Goal: Information Seeking & Learning: Learn about a topic

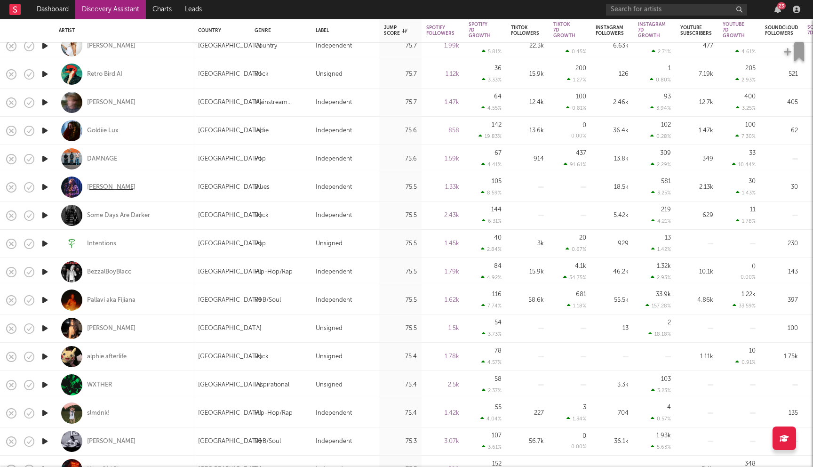
click at [127, 186] on div "Dominique Bianco" at bounding box center [111, 187] width 48 height 8
click at [41, 8] on link "Dashboard" at bounding box center [52, 9] width 45 height 19
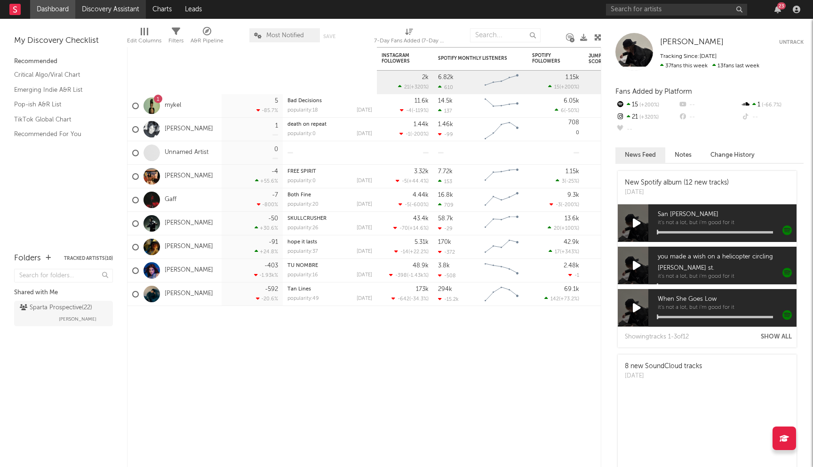
click at [125, 7] on link "Discovery Assistant" at bounding box center [110, 9] width 71 height 19
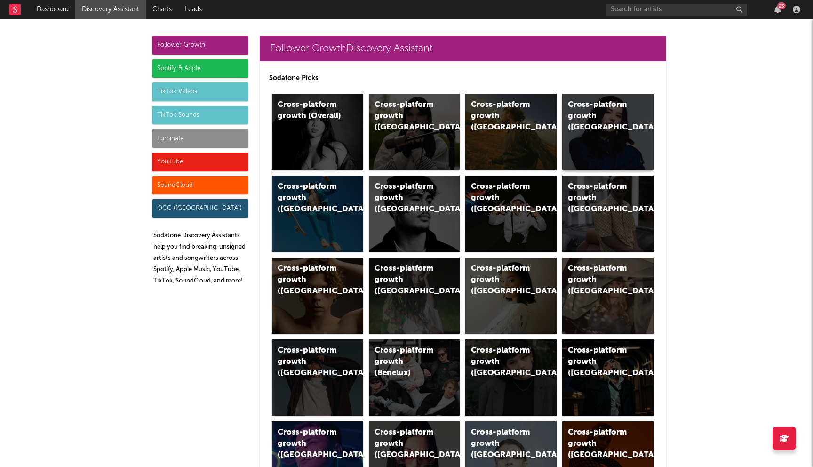
click at [623, 116] on div "Cross-platform growth (Canada)" at bounding box center [600, 116] width 64 height 34
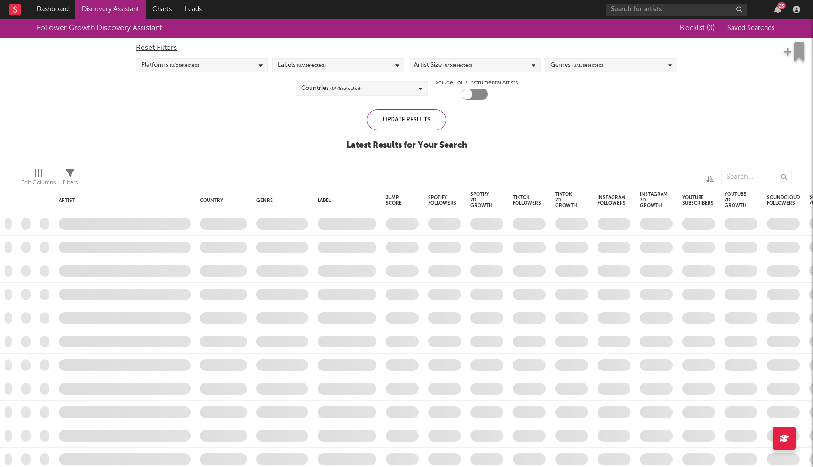
checkbox input "true"
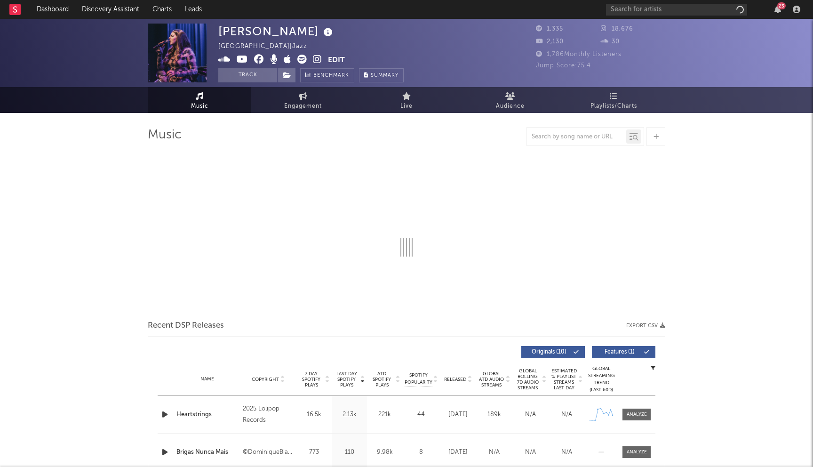
select select "1w"
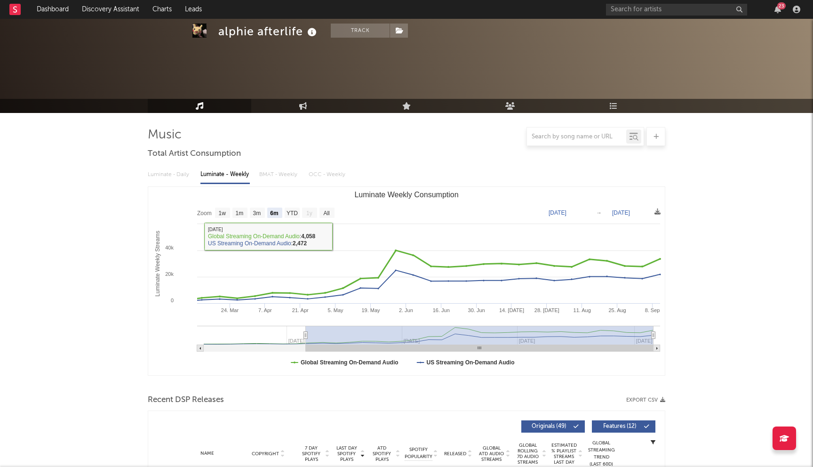
select select "6m"
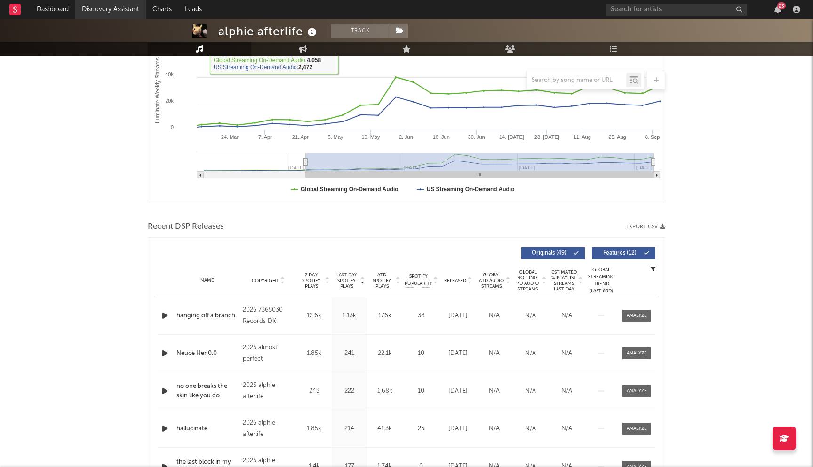
click at [127, 10] on link "Discovery Assistant" at bounding box center [110, 9] width 71 height 19
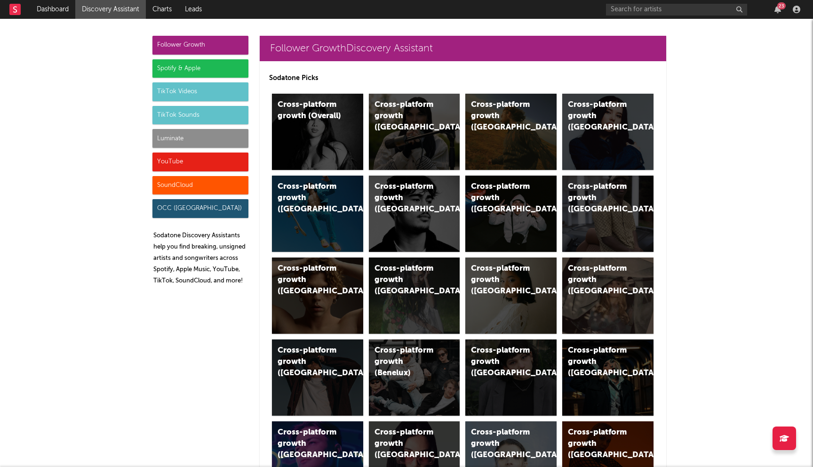
click at [209, 69] on div "Spotify & Apple" at bounding box center [200, 68] width 96 height 19
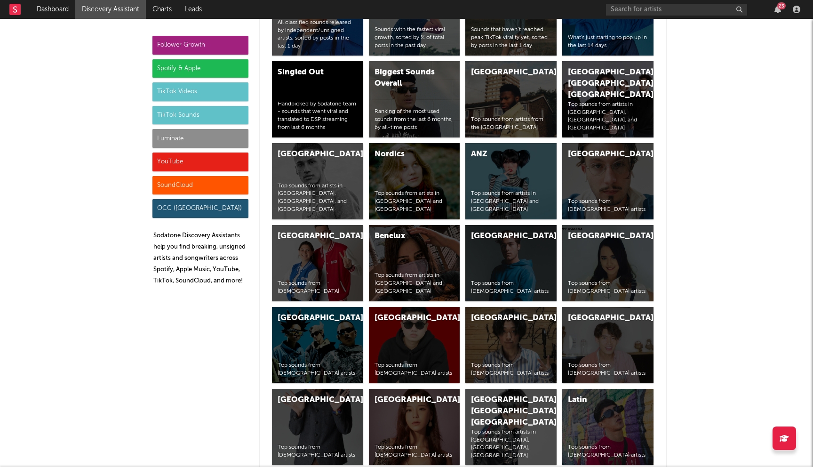
scroll to position [3426, 0]
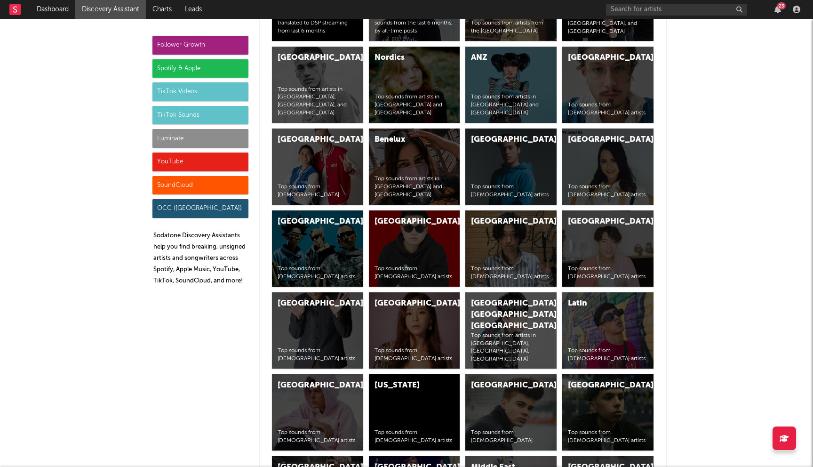
click at [198, 70] on div "Spotify & Apple" at bounding box center [200, 68] width 96 height 19
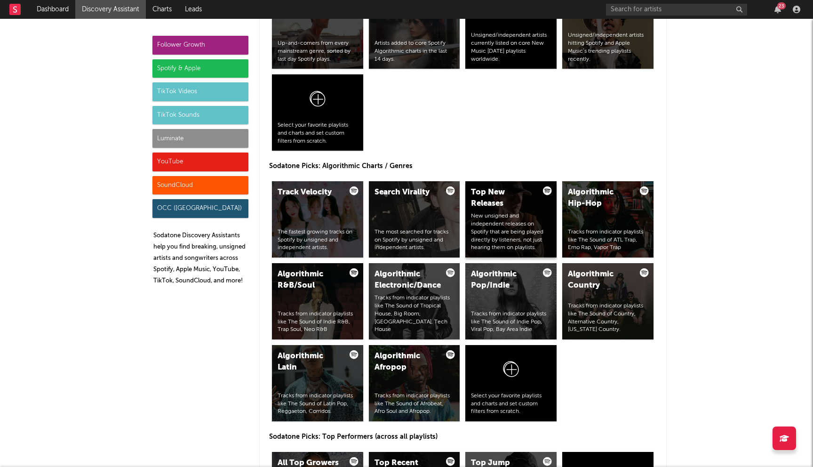
scroll to position [1038, 0]
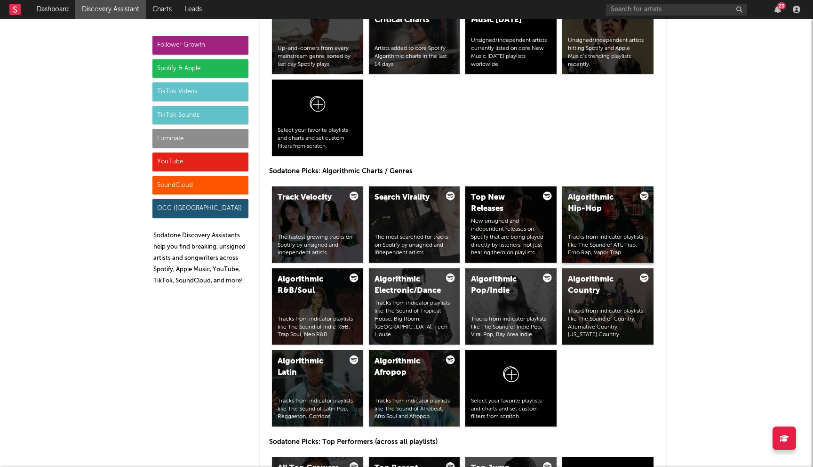
click at [605, 228] on div "Algorithmic Hip-Hop Tracks from indicator playlists like The Sound of ATL Trap,…" at bounding box center [607, 224] width 91 height 76
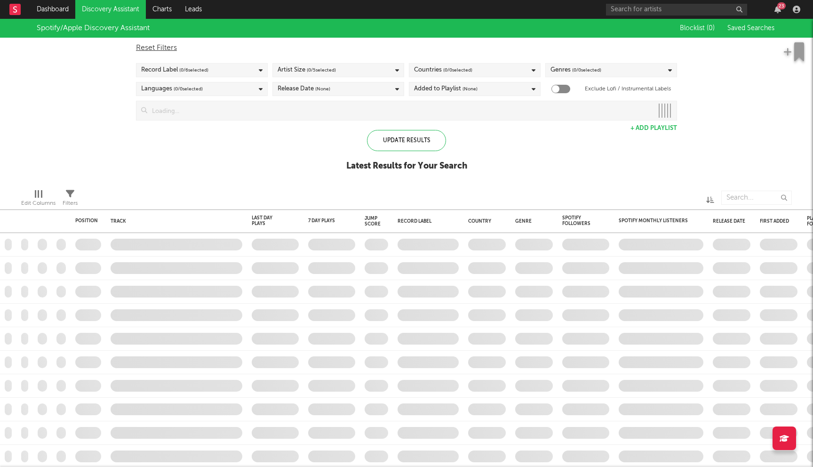
checkbox input "true"
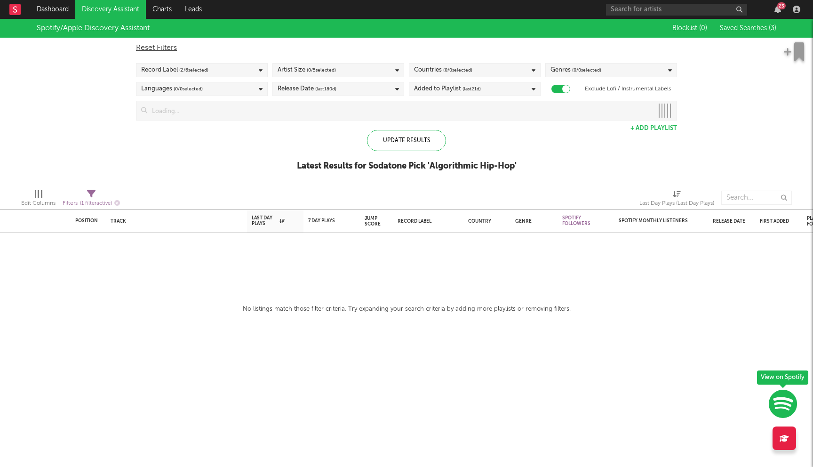
click at [223, 113] on input at bounding box center [400, 110] width 506 height 19
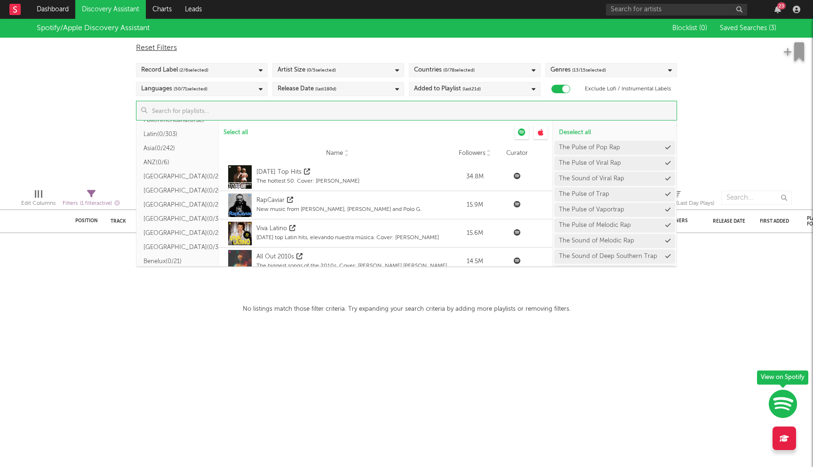
scroll to position [137, 0]
click at [170, 177] on button "Folk/Americana ( 0/52 )" at bounding box center [177, 179] width 82 height 14
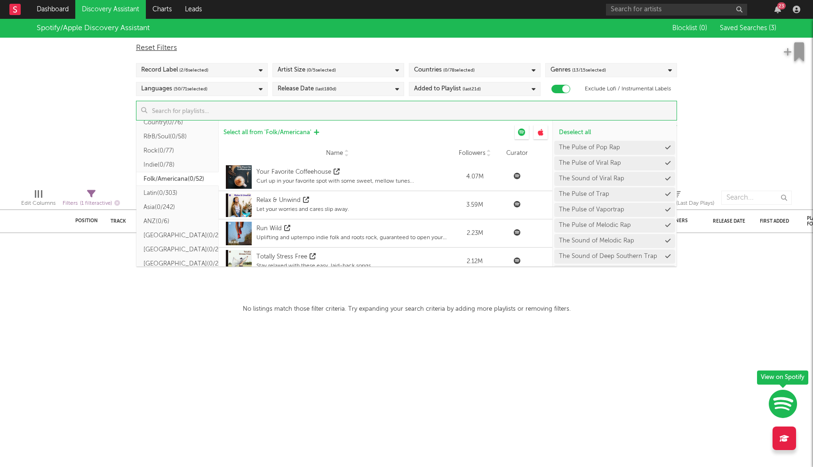
click at [285, 132] on span "Select all from ' Folk/Americana '" at bounding box center [267, 132] width 88 height 6
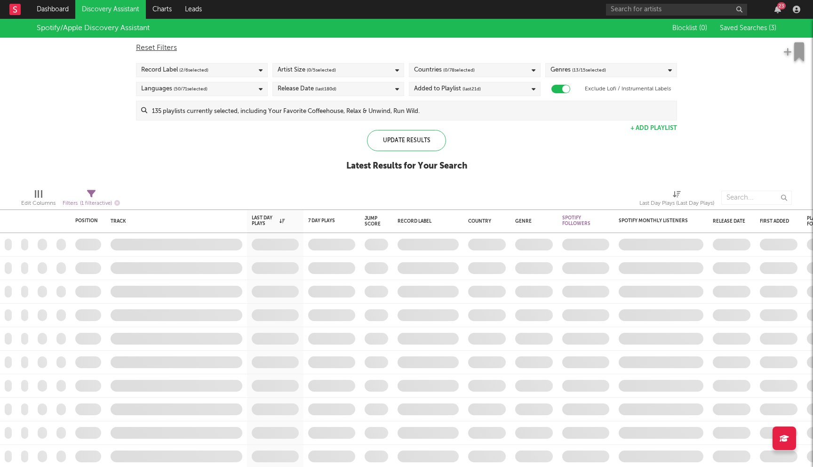
click at [484, 73] on div "Countries ( 0 / 78 selected)" at bounding box center [475, 70] width 132 height 14
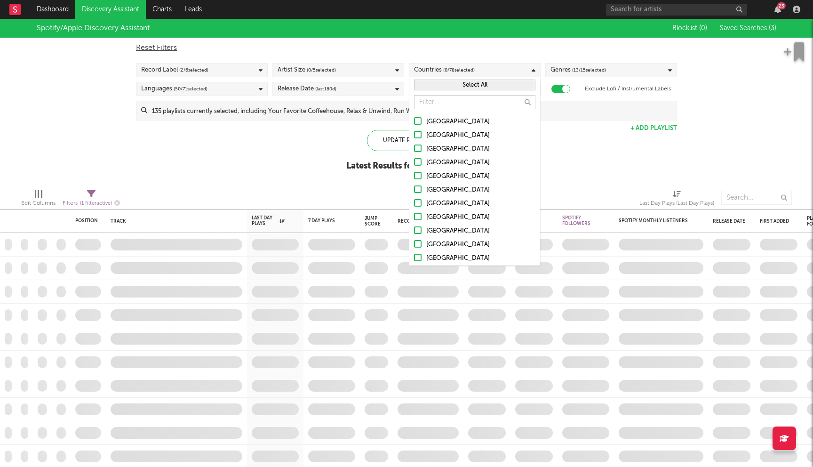
click at [456, 121] on div "[GEOGRAPHIC_DATA]" at bounding box center [480, 121] width 109 height 11
click at [414, 121] on input "[GEOGRAPHIC_DATA]" at bounding box center [414, 121] width 0 height 11
click at [445, 137] on div "Australia" at bounding box center [480, 135] width 109 height 11
click at [414, 137] on input "Australia" at bounding box center [414, 135] width 0 height 11
click at [437, 154] on div "Canada" at bounding box center [480, 148] width 109 height 11
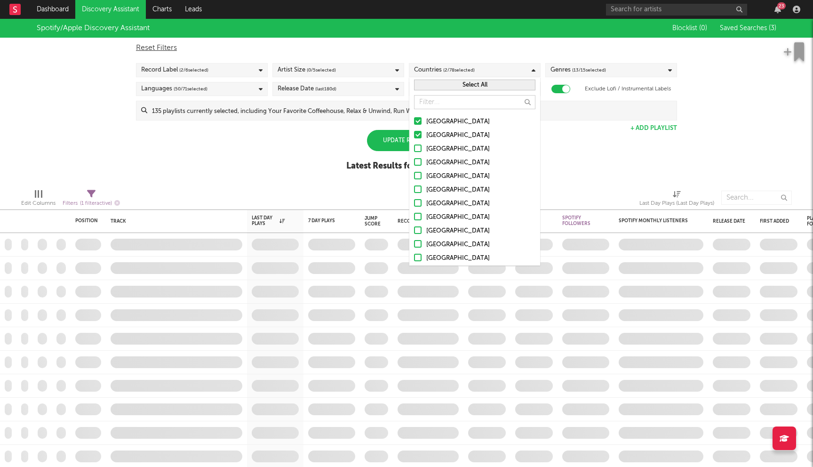
click at [414, 154] on input "Canada" at bounding box center [414, 148] width 0 height 11
click at [433, 166] on div "United Kingdom" at bounding box center [480, 162] width 109 height 11
click at [414, 166] on input "United Kingdom" at bounding box center [414, 162] width 0 height 11
click at [429, 179] on div "Ireland" at bounding box center [480, 176] width 109 height 11
click at [414, 179] on input "Ireland" at bounding box center [414, 176] width 0 height 11
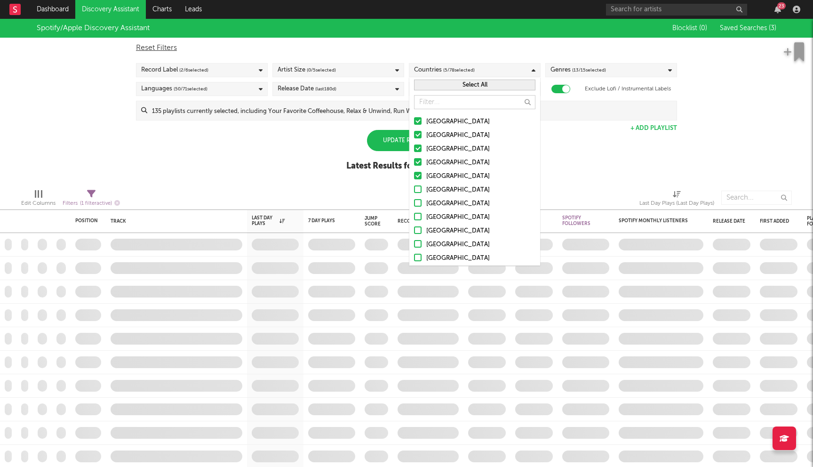
click at [425, 191] on label "Germany" at bounding box center [474, 189] width 121 height 11
click at [414, 191] on input "Germany" at bounding box center [414, 189] width 0 height 11
click at [425, 204] on label "Belgium" at bounding box center [474, 203] width 121 height 11
click at [414, 204] on input "Belgium" at bounding box center [414, 203] width 0 height 11
click at [425, 218] on label "France" at bounding box center [474, 217] width 121 height 11
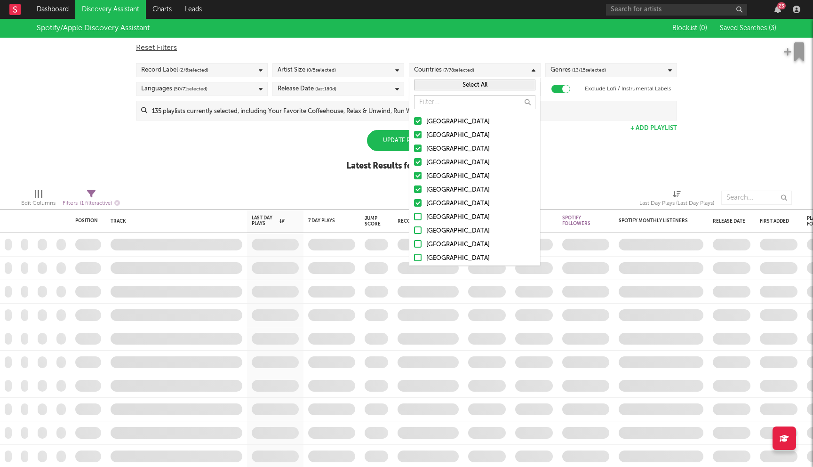
click at [414, 218] on input "France" at bounding box center [414, 217] width 0 height 11
click at [423, 230] on label "Netherlands" at bounding box center [474, 230] width 121 height 11
click at [414, 230] on input "Netherlands" at bounding box center [414, 230] width 0 height 11
click at [419, 247] on label "Austria" at bounding box center [474, 244] width 121 height 11
click at [414, 247] on input "Austria" at bounding box center [414, 244] width 0 height 11
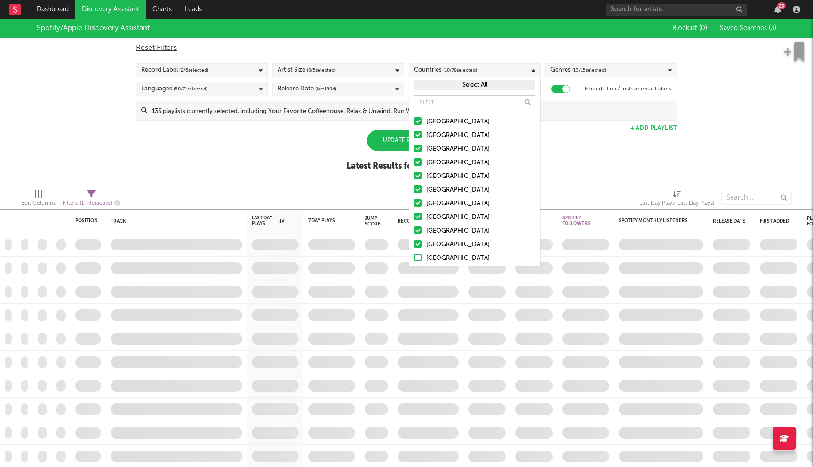
click at [419, 260] on div at bounding box center [418, 258] width 8 height 8
click at [414, 260] on input "Switzerland" at bounding box center [414, 258] width 0 height 11
click at [296, 158] on div "Spotify/Apple Discovery Assistant Blocklist ( 0 ) Saved Searches ( 3 ) Reset Fi…" at bounding box center [406, 100] width 813 height 162
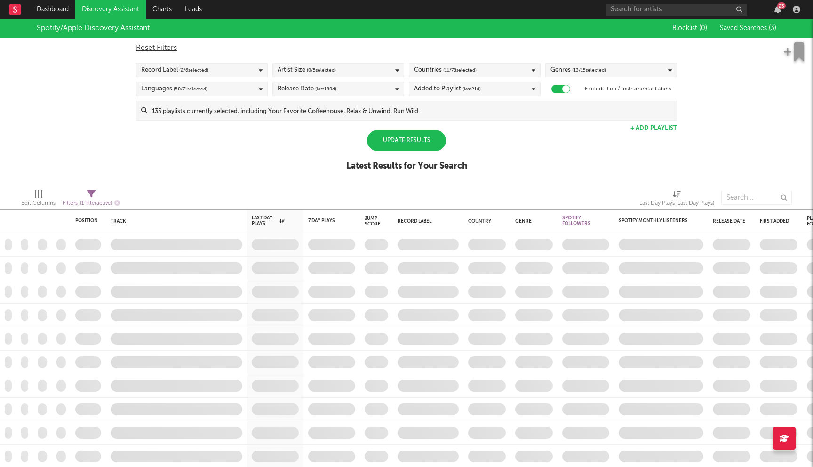
click at [489, 86] on div "Added to Playlist (last 21 d)" at bounding box center [475, 89] width 132 height 14
click at [443, 108] on div "Last 14 Days" at bounding box center [480, 106] width 109 height 11
click at [414, 108] on input "Last 14 Days" at bounding box center [414, 106] width 0 height 11
click at [278, 135] on div "Spotify/Apple Discovery Assistant Blocklist ( 0 ) Saved Searches ( 3 ) Reset Fi…" at bounding box center [406, 100] width 813 height 162
click at [413, 140] on div "Update Results" at bounding box center [406, 140] width 79 height 21
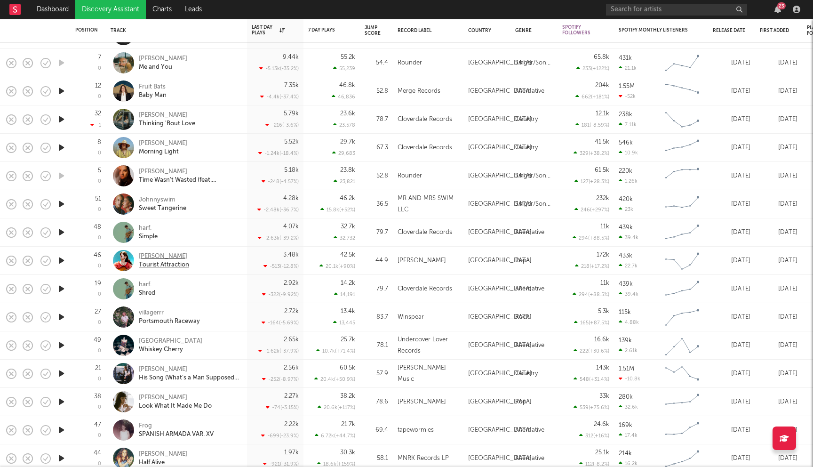
click at [163, 256] on div "[PERSON_NAME]" at bounding box center [164, 256] width 50 height 8
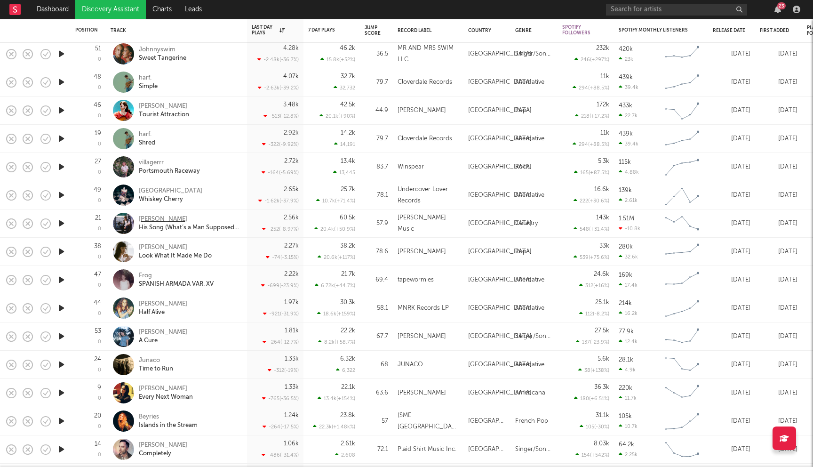
click at [152, 219] on div "[PERSON_NAME]" at bounding box center [189, 219] width 101 height 8
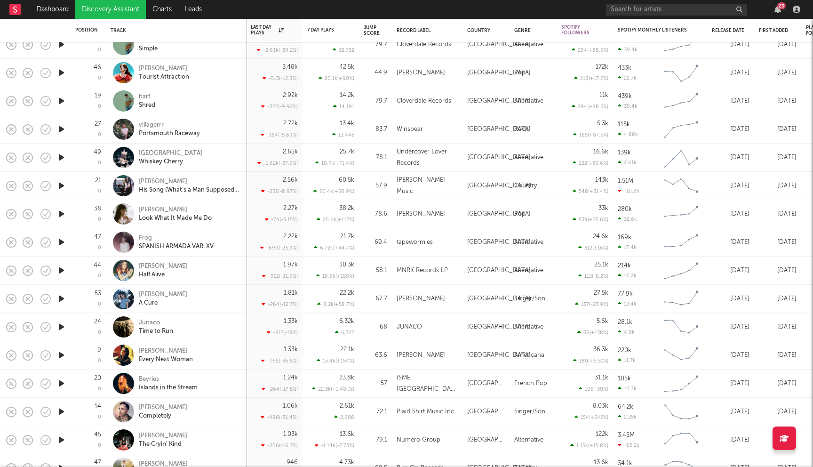
click at [171, 289] on div "Annika Bennett A Cure" at bounding box center [177, 299] width 132 height 28
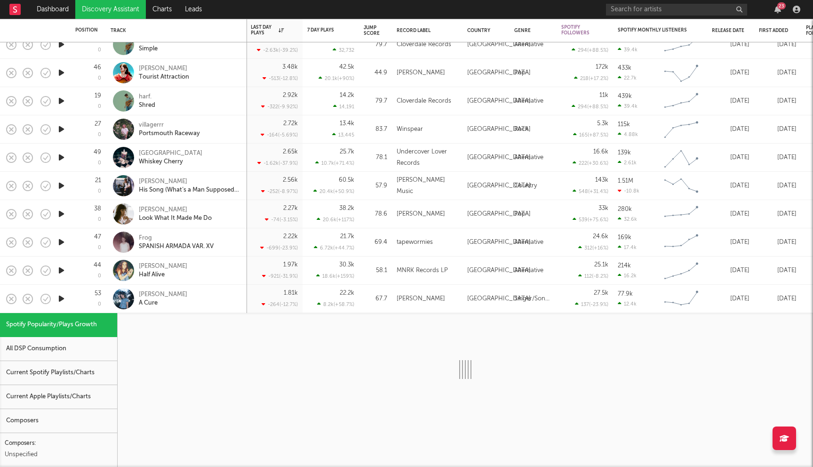
click at [211, 295] on div "Annika Bennett A Cure" at bounding box center [189, 298] width 101 height 17
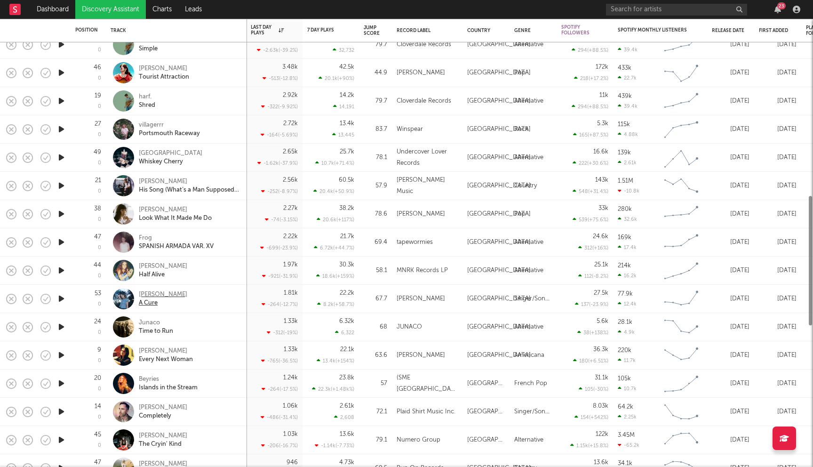
click at [162, 297] on div "[PERSON_NAME]" at bounding box center [163, 294] width 48 height 8
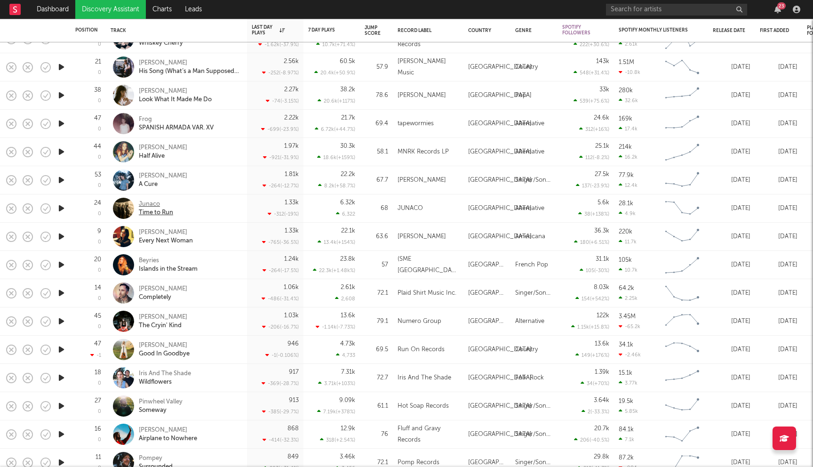
click at [152, 207] on div "Junaco" at bounding box center [156, 204] width 34 height 8
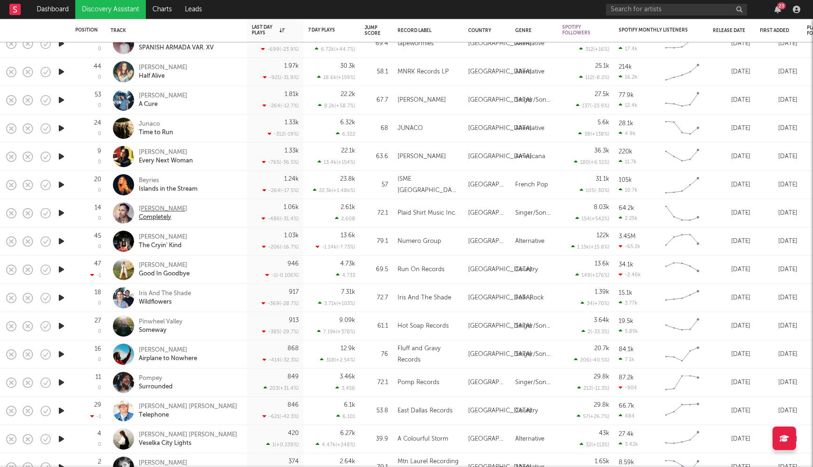
click at [161, 208] on div "[PERSON_NAME]" at bounding box center [163, 209] width 48 height 8
click at [154, 266] on div "[PERSON_NAME]" at bounding box center [164, 265] width 51 height 8
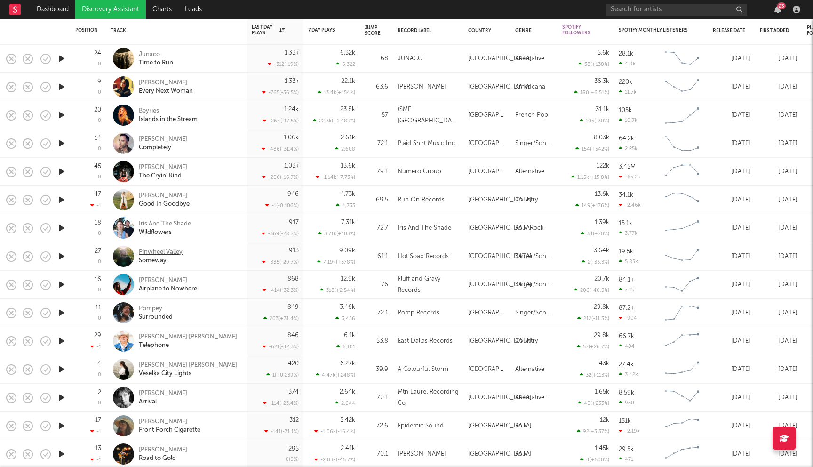
click at [170, 253] on div "Pinwheel Valley" at bounding box center [161, 252] width 44 height 8
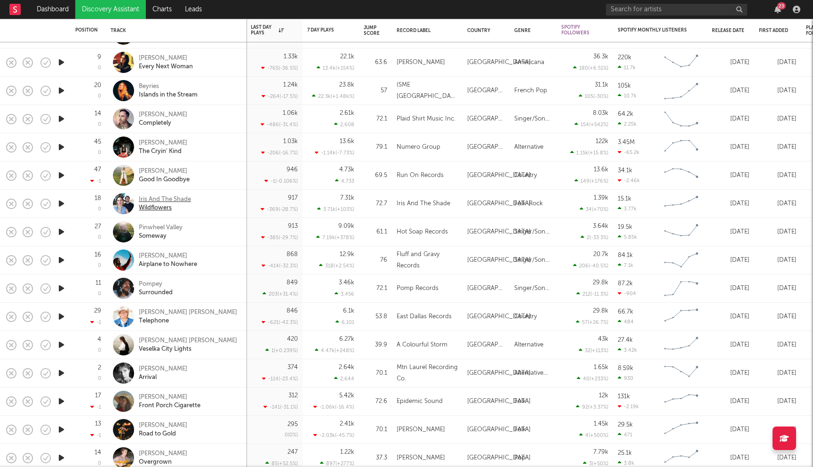
click at [176, 199] on div "Iris And The Shade" at bounding box center [165, 199] width 52 height 8
click at [156, 255] on div "[PERSON_NAME]" at bounding box center [168, 256] width 58 height 8
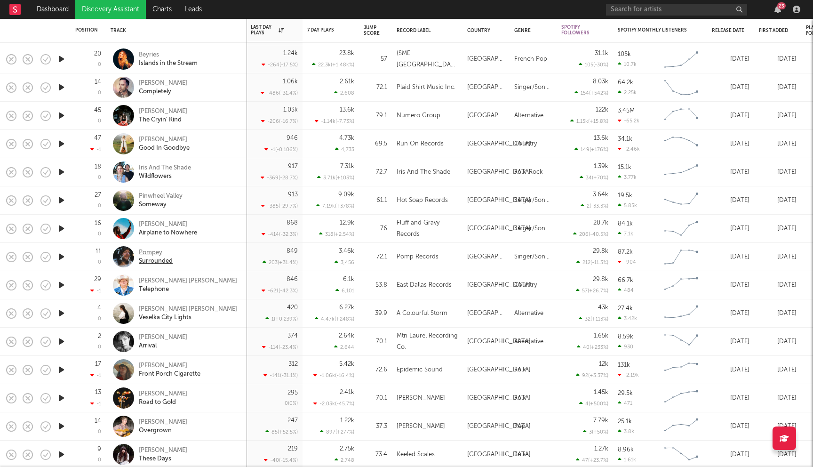
click at [148, 253] on div "Pompey" at bounding box center [156, 252] width 34 height 8
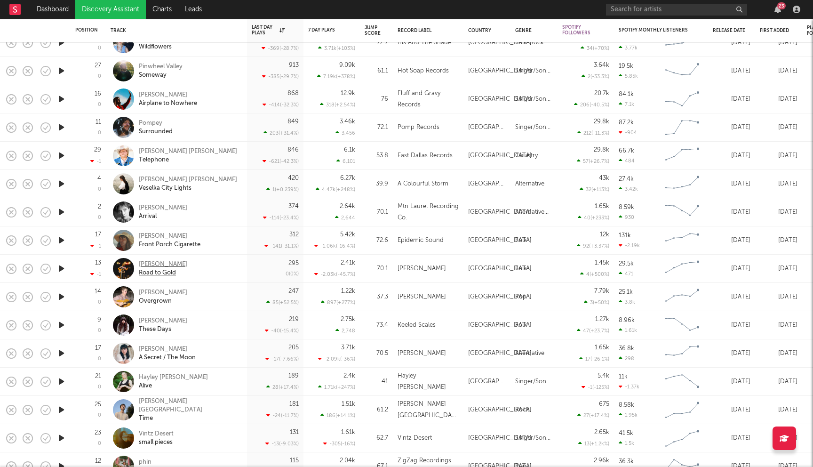
click at [157, 265] on div "[PERSON_NAME]" at bounding box center [163, 264] width 48 height 8
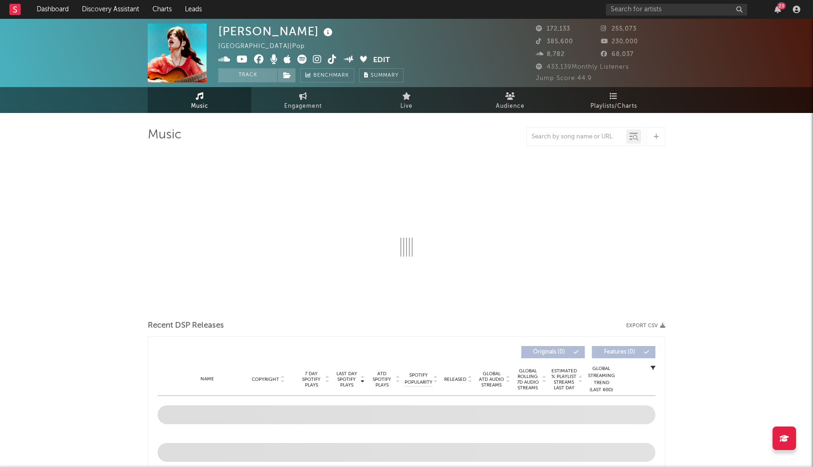
select select "6m"
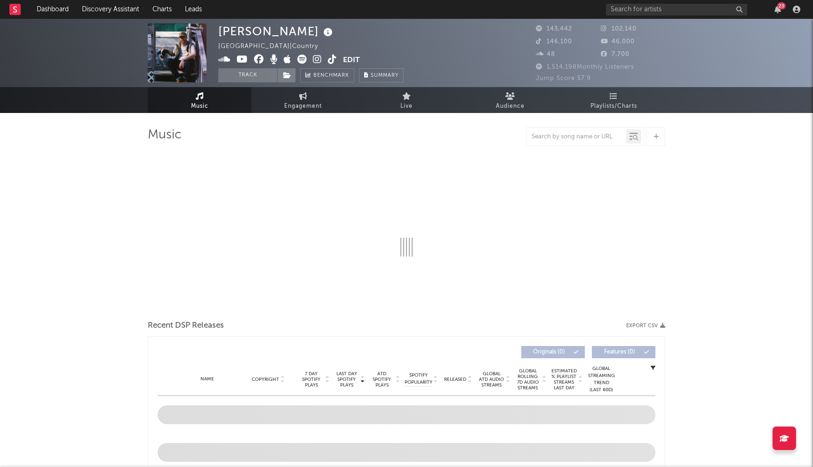
select select "6m"
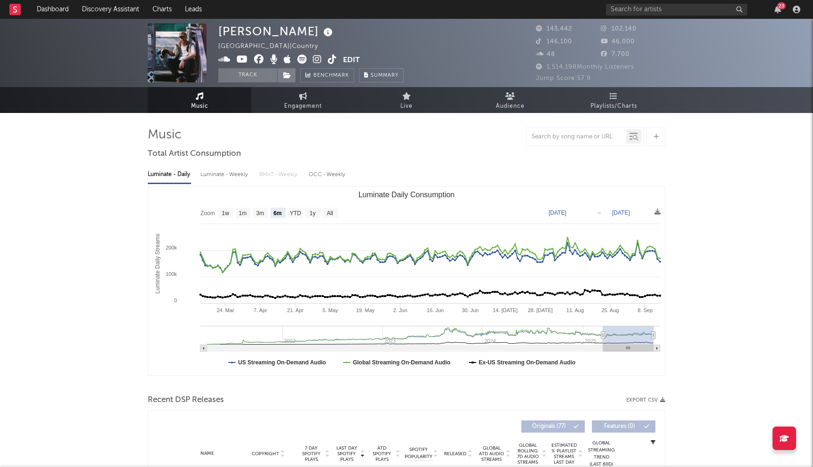
click at [258, 62] on icon at bounding box center [259, 59] width 10 height 9
click at [263, 60] on icon at bounding box center [259, 59] width 10 height 9
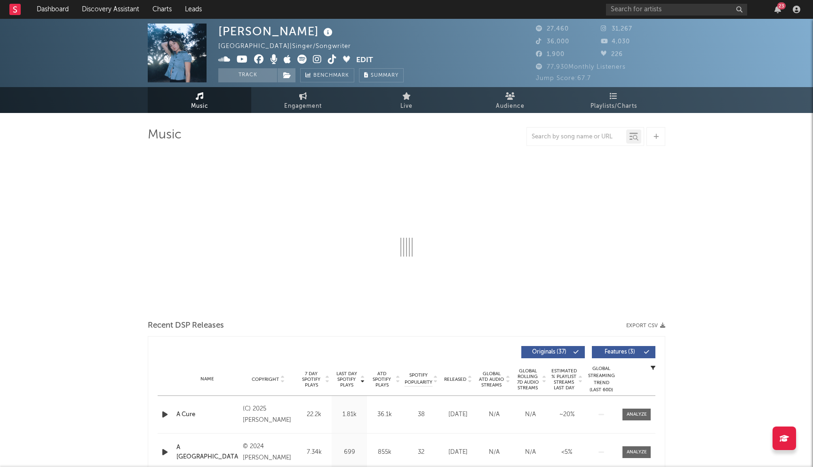
click at [254, 57] on icon at bounding box center [259, 59] width 10 height 9
select select "6m"
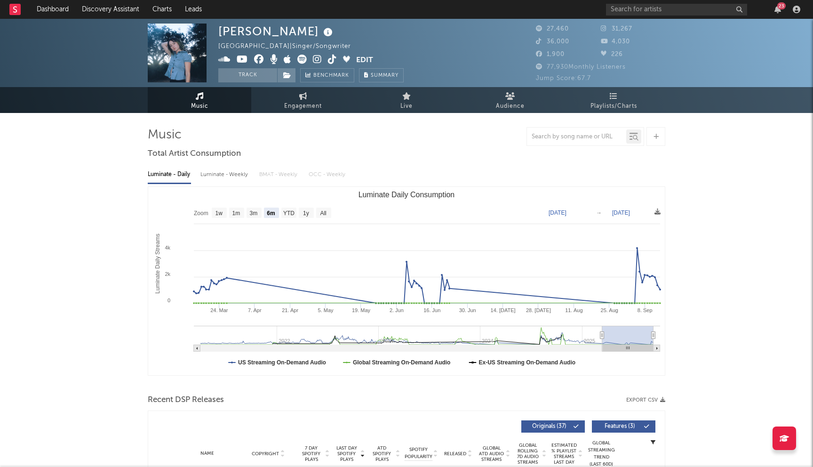
click at [244, 60] on icon at bounding box center [242, 59] width 11 height 9
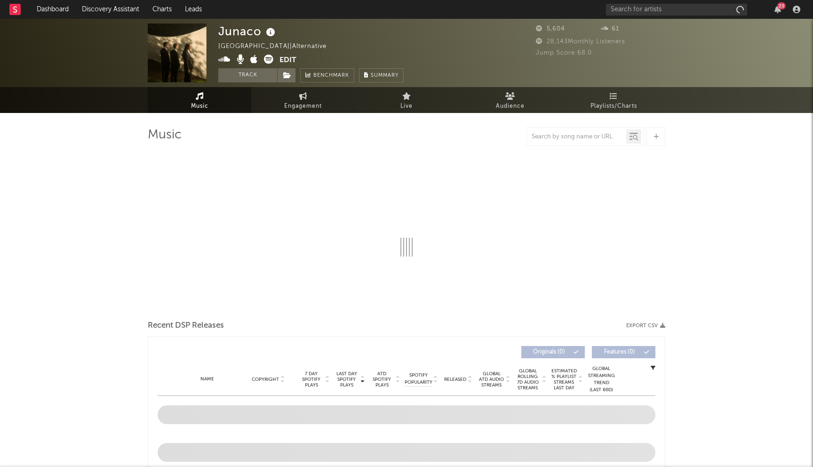
select select "1w"
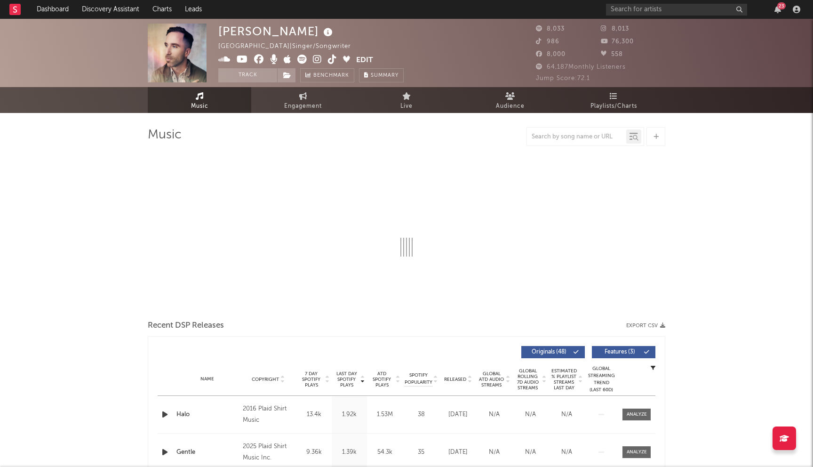
select select "6m"
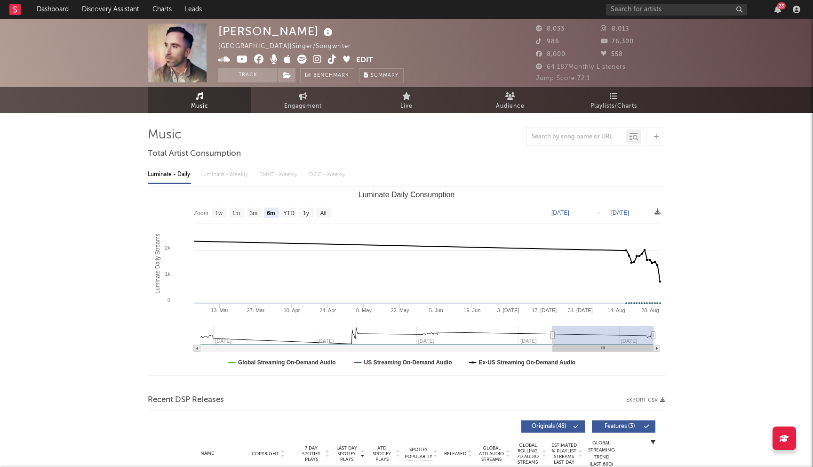
click at [261, 60] on icon at bounding box center [259, 59] width 10 height 9
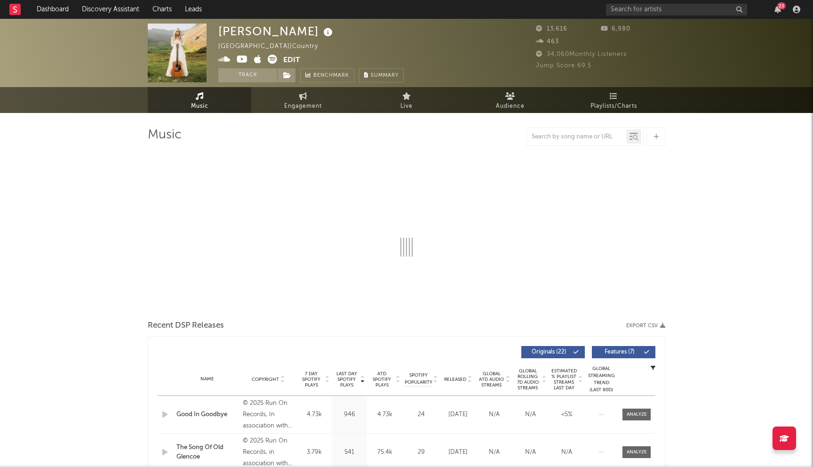
select select "6m"
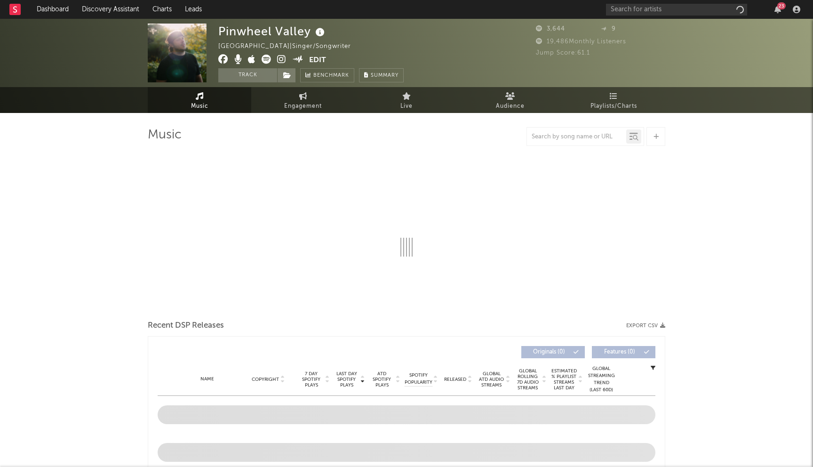
select select "1w"
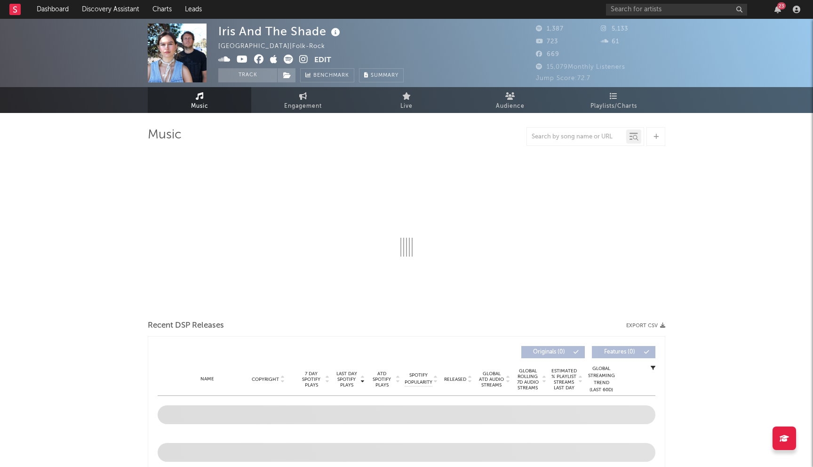
select select "1w"
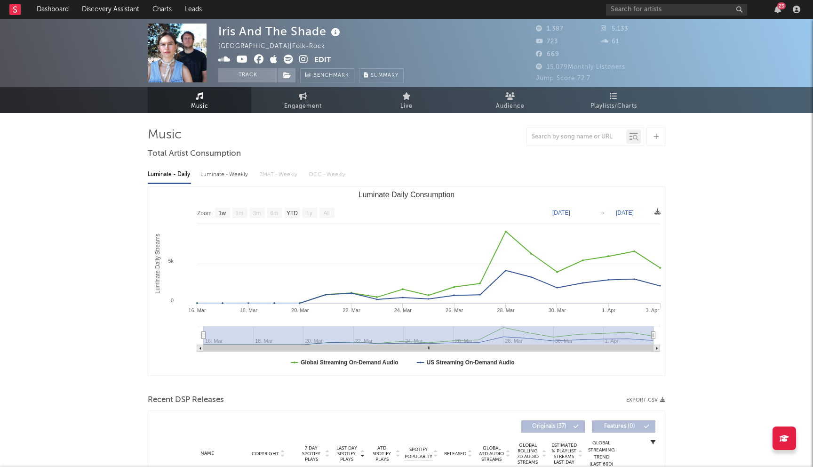
click at [259, 56] on icon at bounding box center [259, 59] width 10 height 9
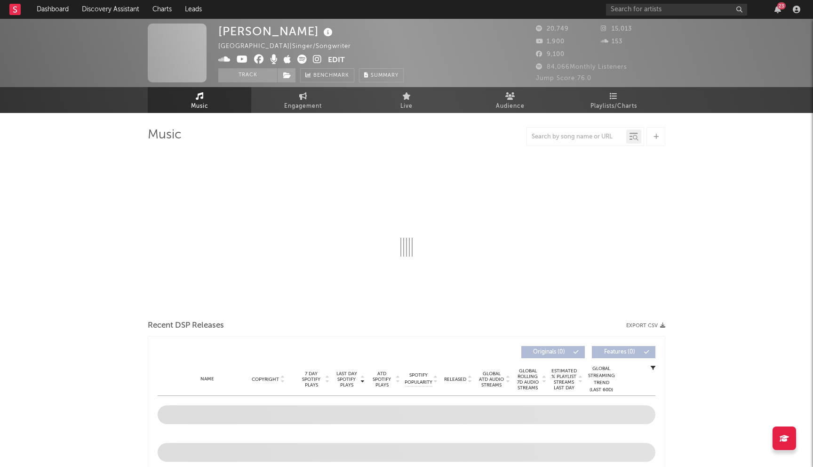
select select "6m"
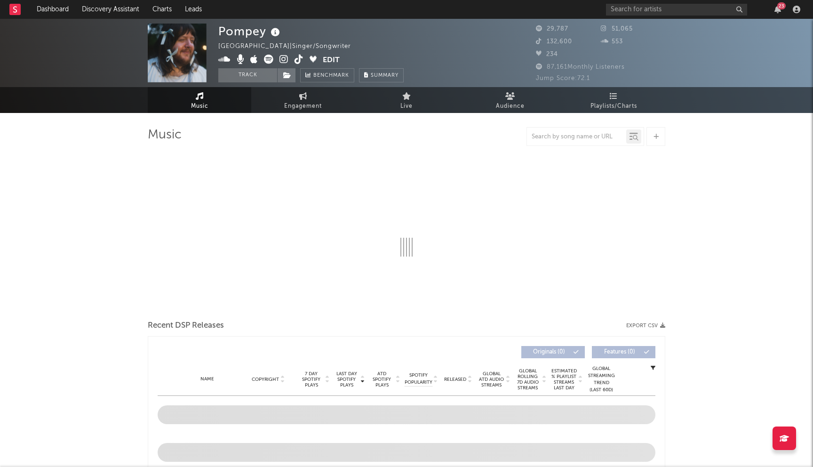
select select "6m"
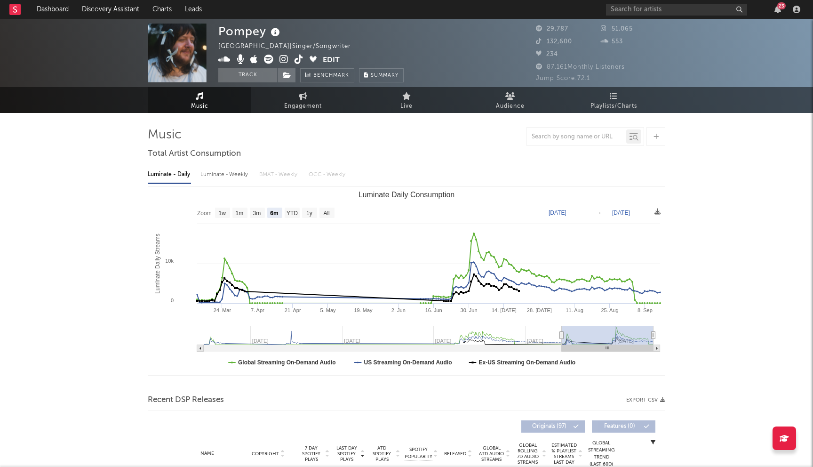
click at [285, 57] on icon at bounding box center [283, 59] width 9 height 9
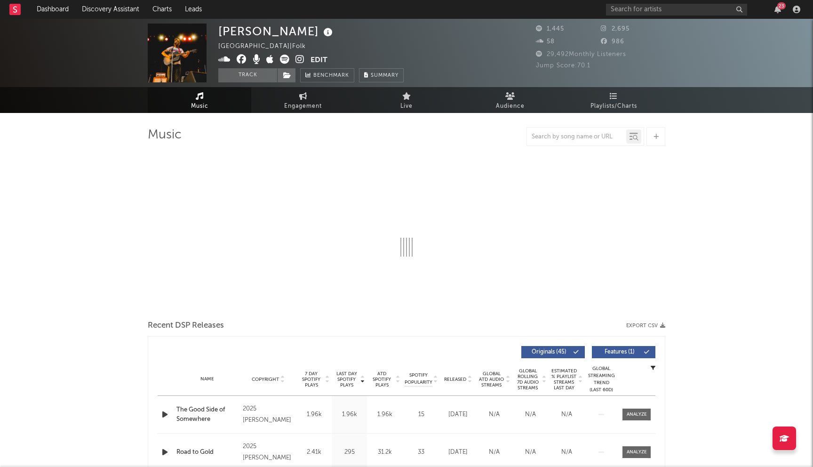
select select "1w"
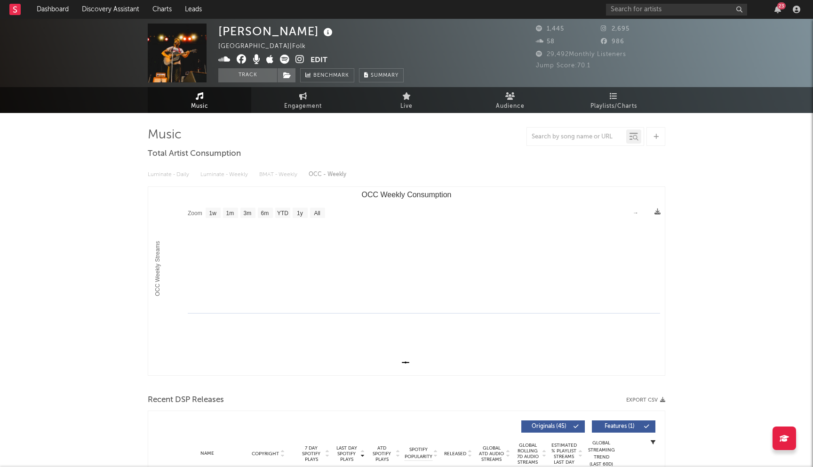
click at [243, 59] on icon at bounding box center [242, 59] width 10 height 9
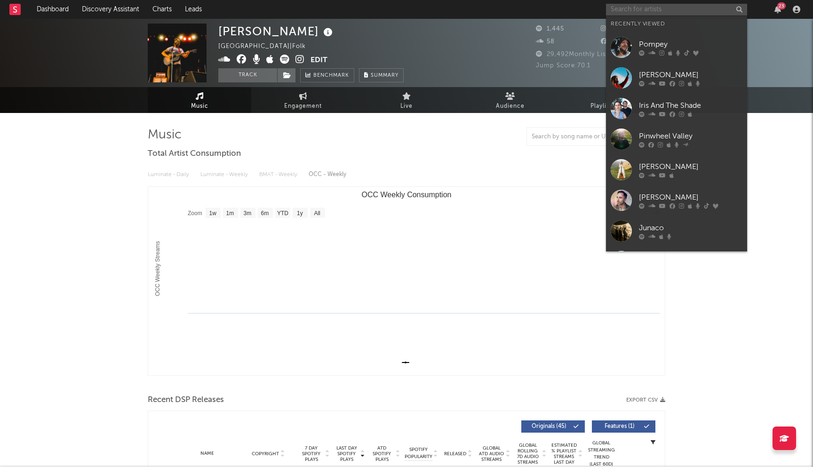
click at [628, 10] on input "text" at bounding box center [676, 10] width 141 height 12
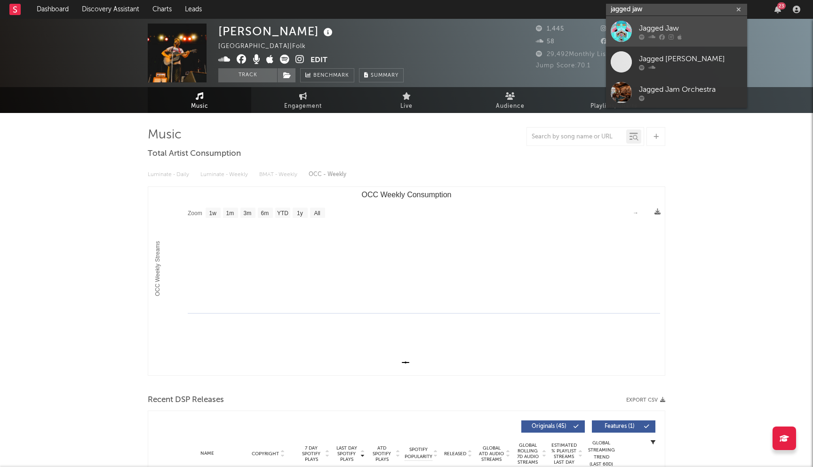
type input "jagged jaw"
click at [674, 24] on div "Jagged Jaw" at bounding box center [691, 28] width 104 height 11
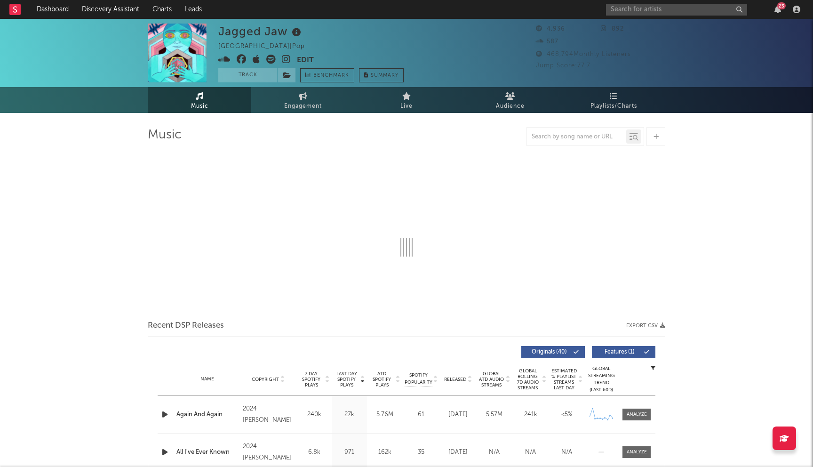
select select "6m"
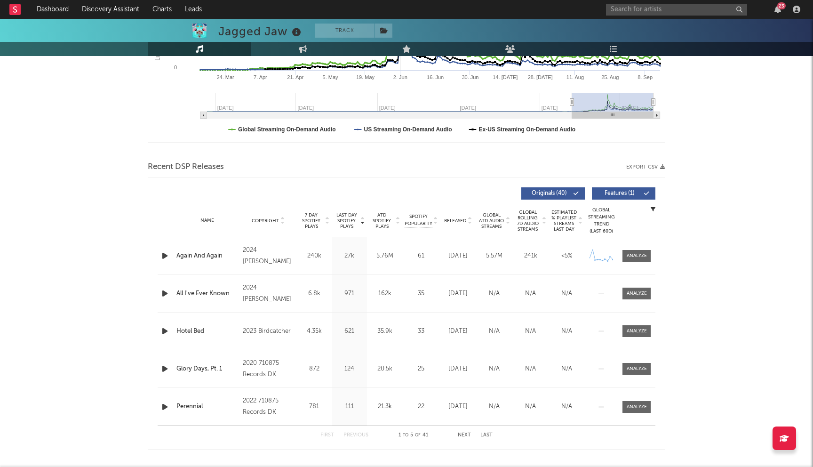
scroll to position [273, 0]
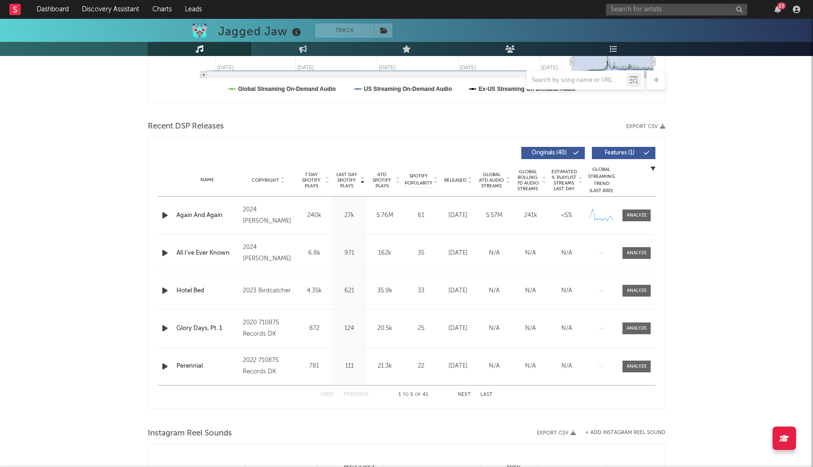
click at [463, 395] on button "Next" at bounding box center [464, 394] width 13 height 5
click at [355, 391] on div "First Previous 11 to 15 of 41 Next Last" at bounding box center [406, 394] width 172 height 18
click at [355, 392] on button "Previous" at bounding box center [355, 394] width 25 height 5
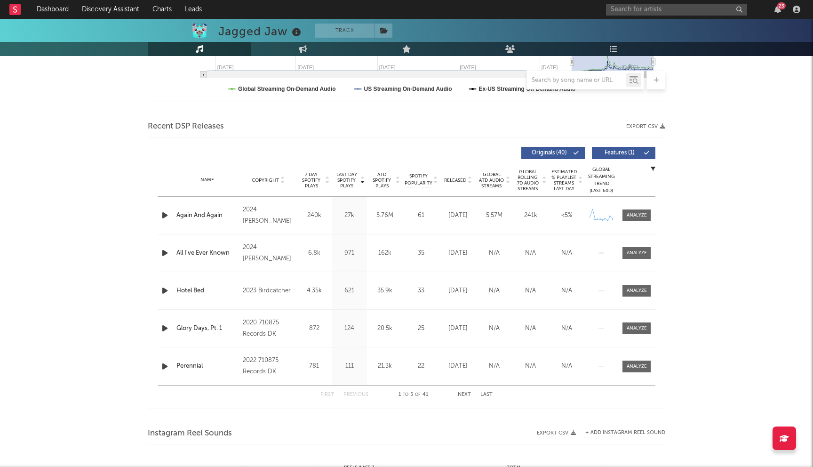
click at [355, 392] on button "Previous" at bounding box center [355, 394] width 25 height 5
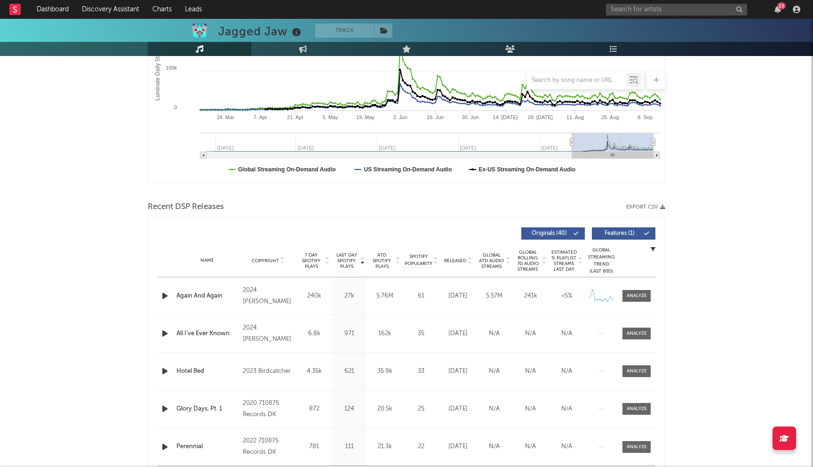
scroll to position [177, 0]
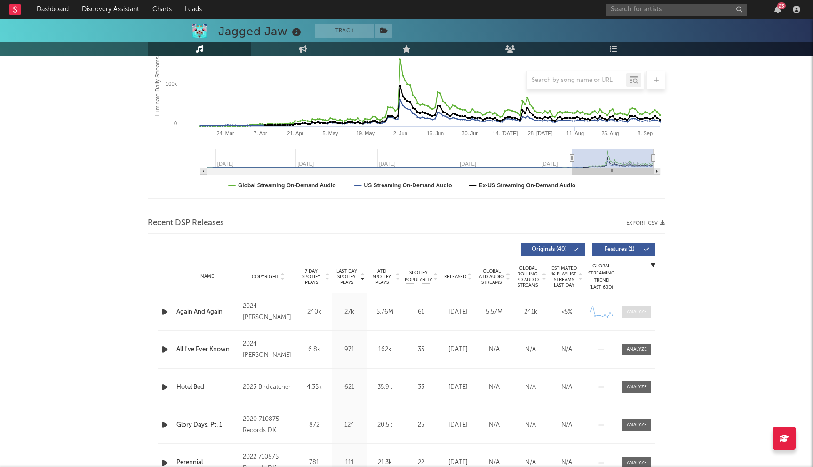
click at [633, 311] on div at bounding box center [637, 311] width 20 height 7
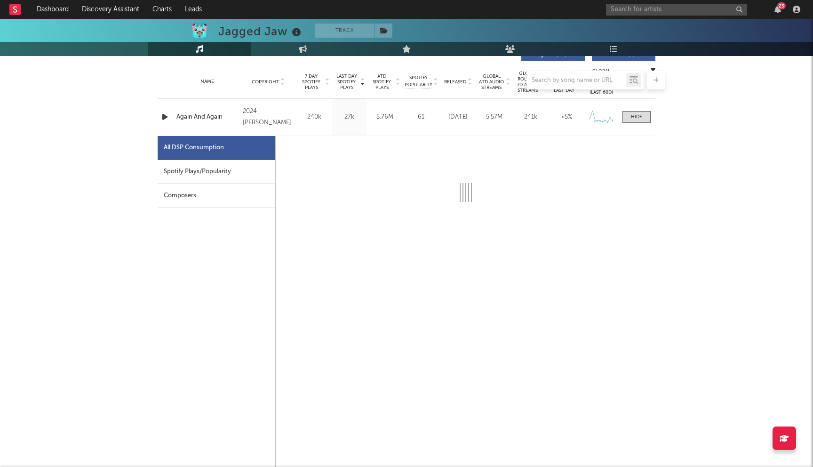
scroll to position [413, 0]
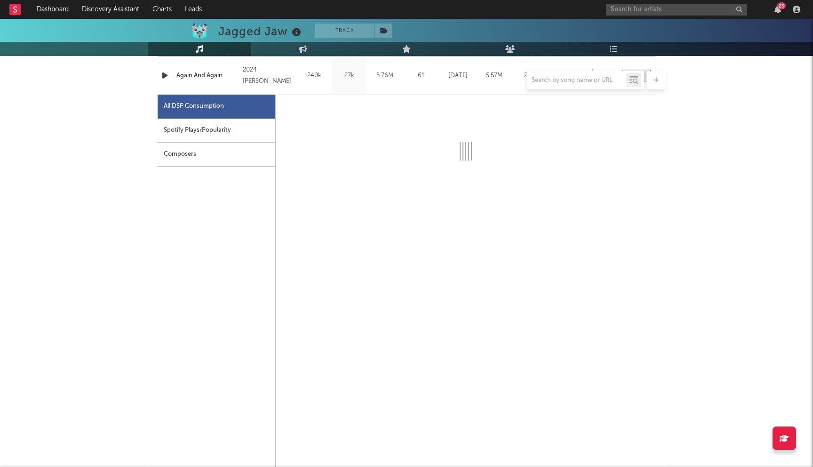
select select "1w"
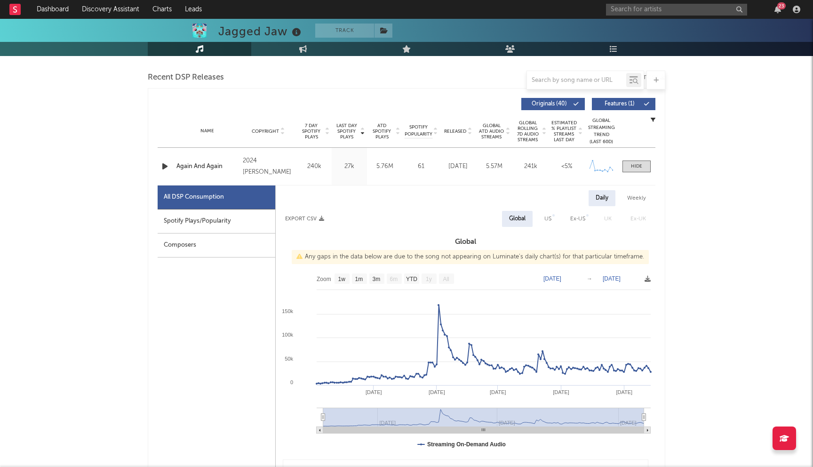
scroll to position [324, 0]
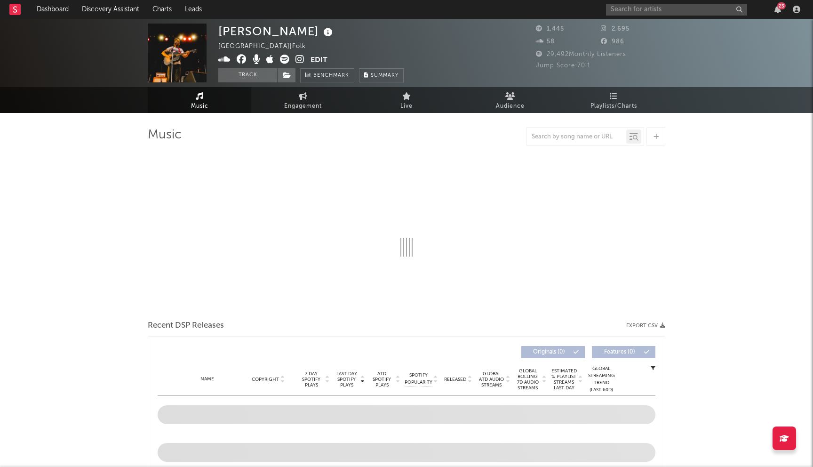
select select "1w"
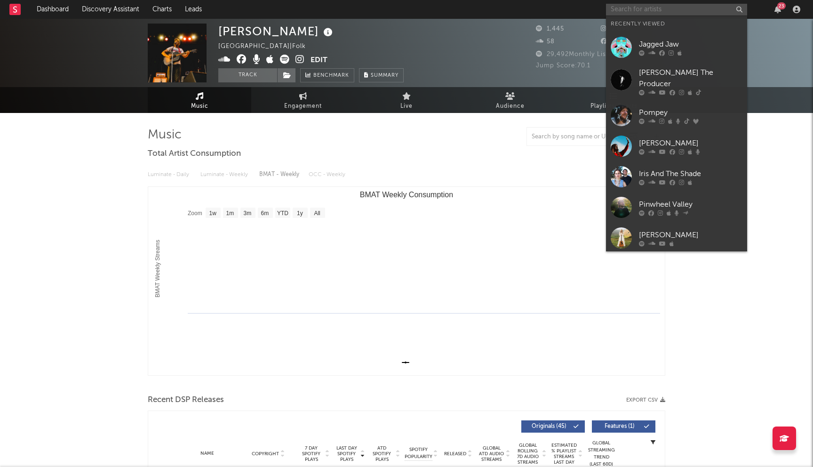
click at [636, 8] on input "text" at bounding box center [676, 10] width 141 height 12
click at [643, 51] on icon at bounding box center [642, 53] width 6 height 6
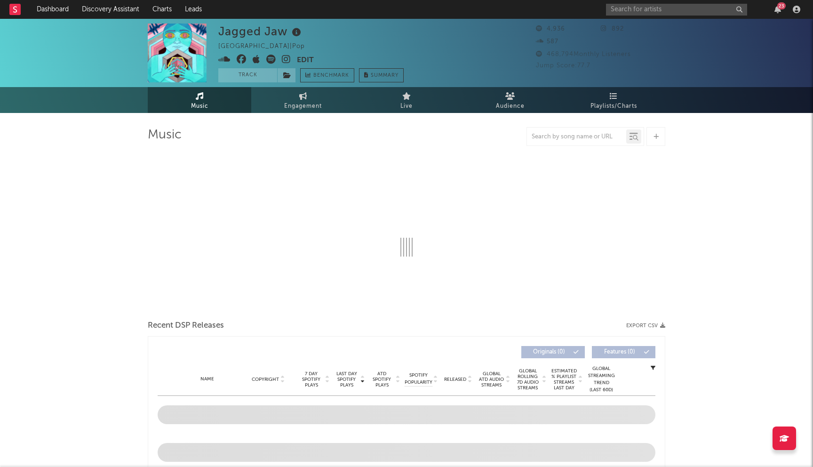
select select "6m"
